Goal: Use online tool/utility: Utilize a website feature to perform a specific function

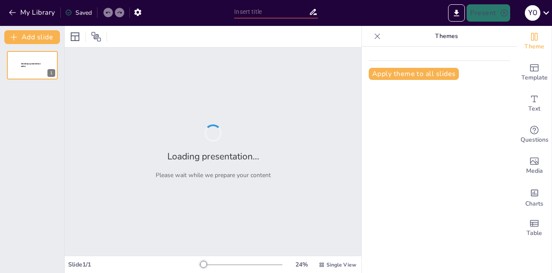
type input "inteligencia artificial"
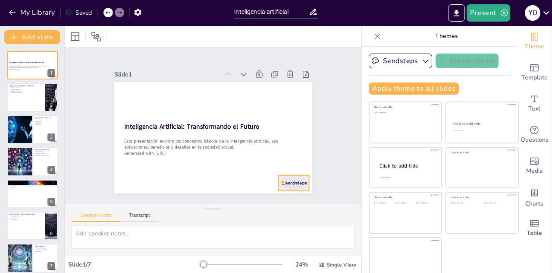
click at [252, 206] on div at bounding box center [234, 222] width 33 height 32
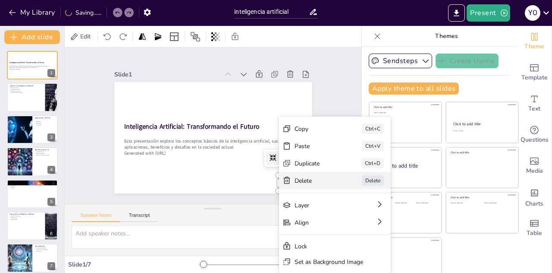
click at [346, 232] on div "[PERSON_NAME]" at bounding box center [388, 246] width 113 height 29
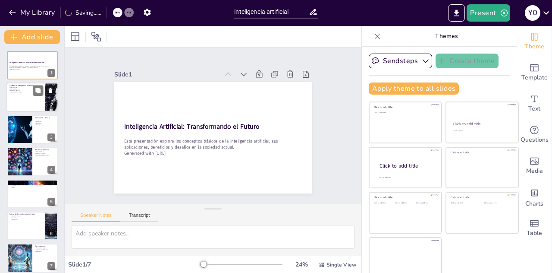
click at [15, 93] on p "Impacto en la sociedad" at bounding box center [26, 92] width 34 height 2
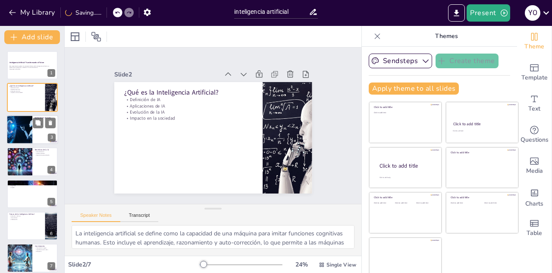
click at [25, 132] on div at bounding box center [19, 129] width 44 height 29
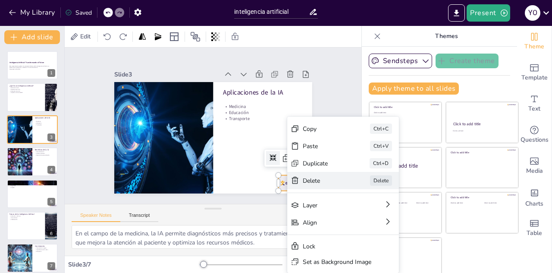
click at [342, 254] on div "Delete" at bounding box center [364, 262] width 44 height 17
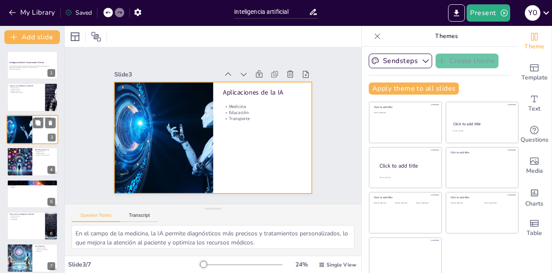
click at [35, 136] on div at bounding box center [32, 129] width 52 height 29
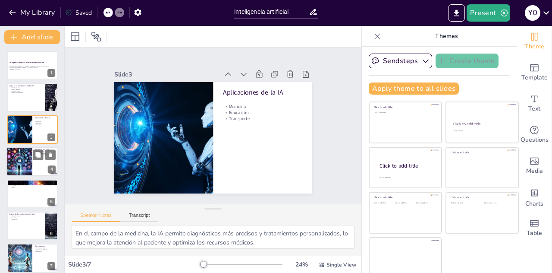
click at [30, 153] on div at bounding box center [19, 161] width 51 height 29
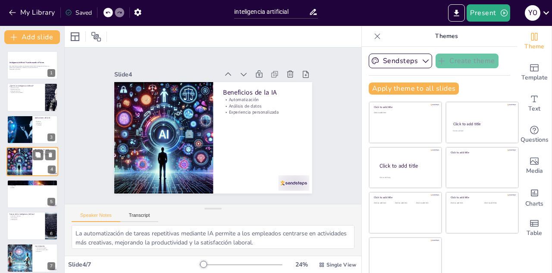
scroll to position [3, 0]
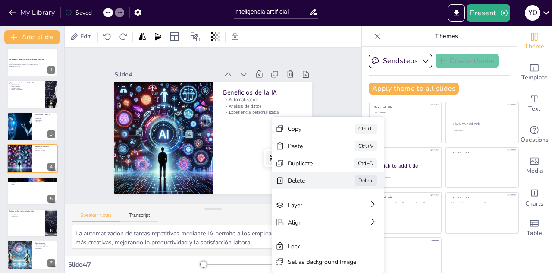
click at [329, 237] on icon at bounding box center [333, 241] width 9 height 9
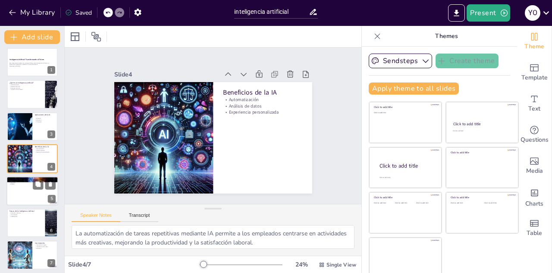
click at [13, 182] on p "Seguridad" at bounding box center [32, 182] width 47 height 2
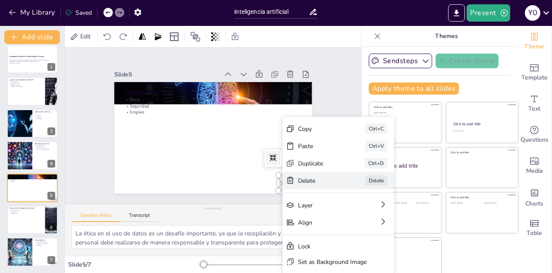
click at [351, 224] on icon at bounding box center [355, 228] width 9 height 9
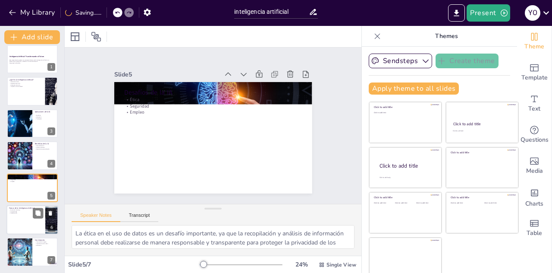
click at [27, 211] on p "Innovaciones" at bounding box center [26, 212] width 34 height 2
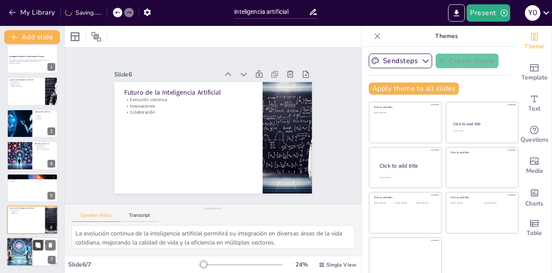
click at [35, 242] on button at bounding box center [38, 245] width 10 height 10
type textarea "La inteligencia artificial tiene un gran potencial para mejorar la calidad de v…"
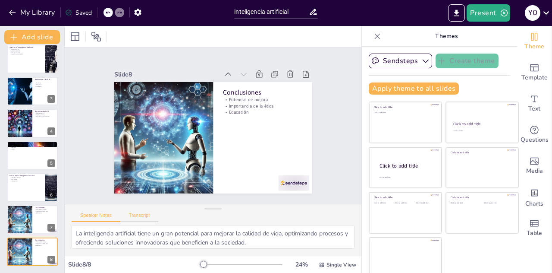
scroll to position [4, 0]
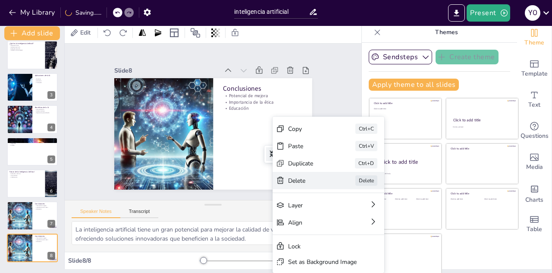
click at [325, 228] on div "[PERSON_NAME]" at bounding box center [381, 242] width 113 height 29
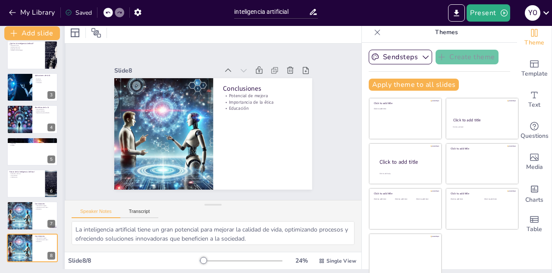
click at [63, 55] on div at bounding box center [64, 145] width 3 height 247
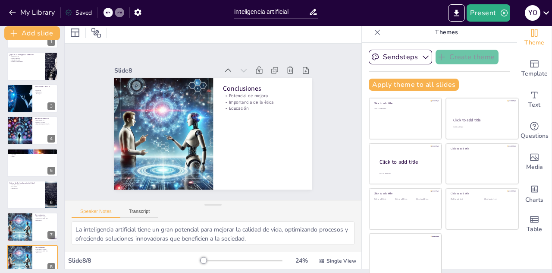
scroll to position [0, 0]
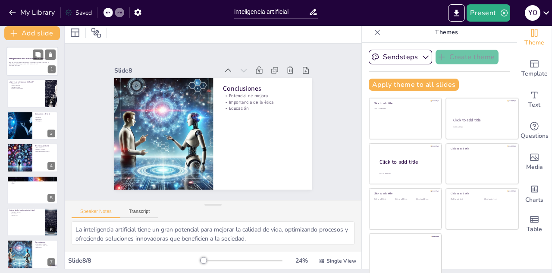
click at [30, 57] on strong "Inteligencia Artificial: Transformando el Futuro" at bounding box center [26, 58] width 35 height 2
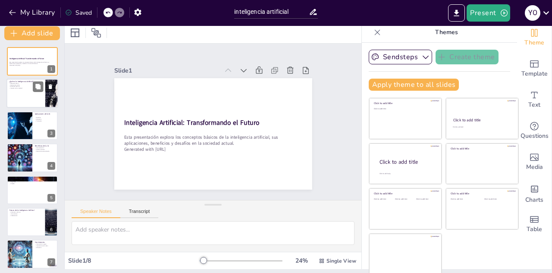
click at [24, 93] on div at bounding box center [32, 93] width 52 height 29
type textarea "La inteligencia artificial se define como la capacidad de una máquina para imit…"
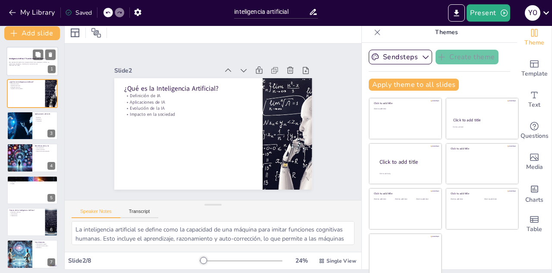
click at [8, 58] on div at bounding box center [32, 61] width 52 height 29
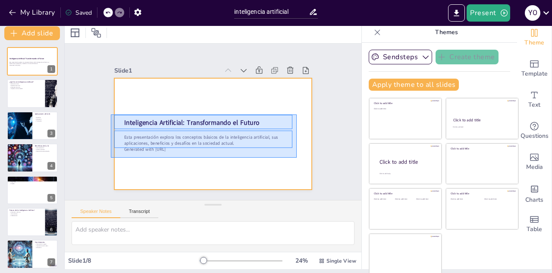
drag, startPoint x: 111, startPoint y: 114, endPoint x: 297, endPoint y: 158, distance: 191.0
click at [297, 158] on div at bounding box center [212, 134] width 208 height 132
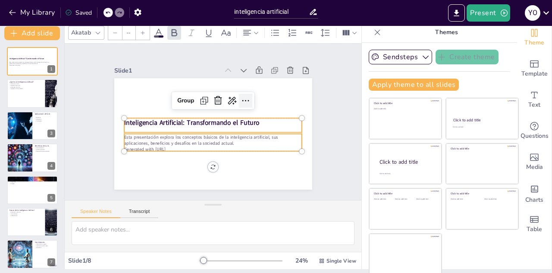
click at [242, 101] on icon at bounding box center [247, 103] width 11 height 11
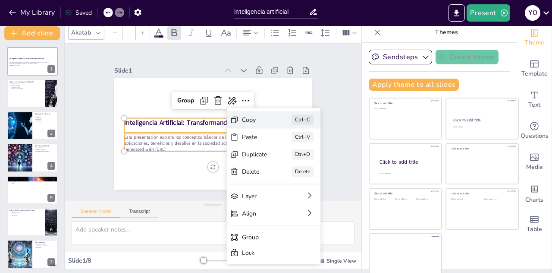
click at [307, 159] on div "Copy" at bounding box center [319, 163] width 25 height 8
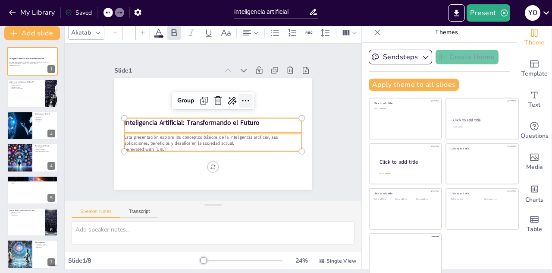
click at [239, 103] on div at bounding box center [246, 101] width 14 height 14
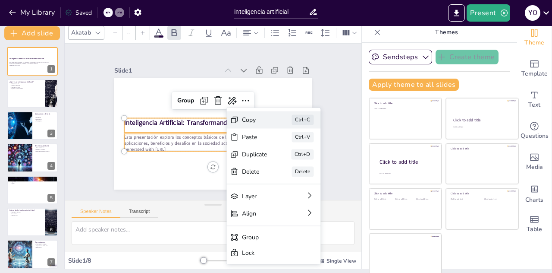
click at [271, 201] on div "Copy" at bounding box center [284, 211] width 26 height 20
